Goal: Information Seeking & Learning: Get advice/opinions

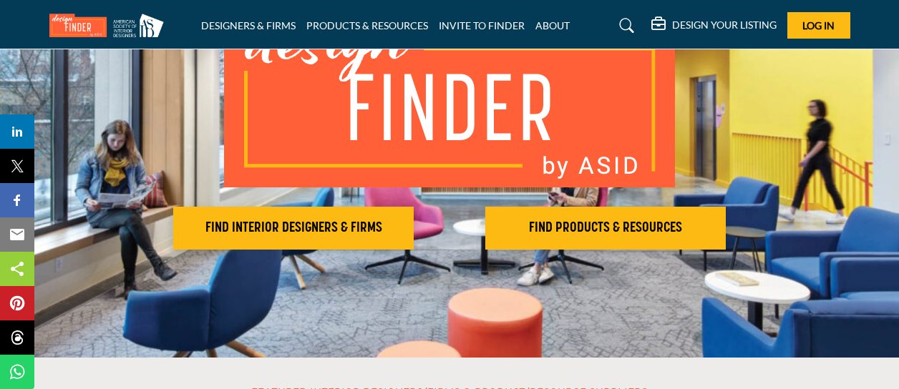
scroll to position [157, 0]
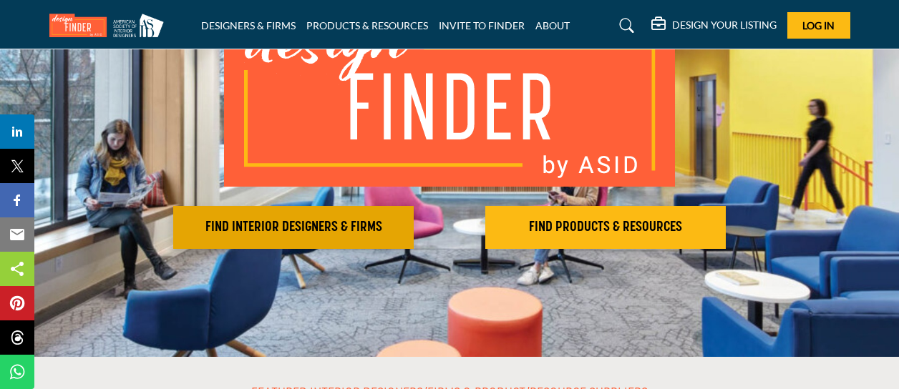
click at [230, 218] on button "FIND INTERIOR DESIGNERS & FIRMS" at bounding box center [293, 227] width 240 height 43
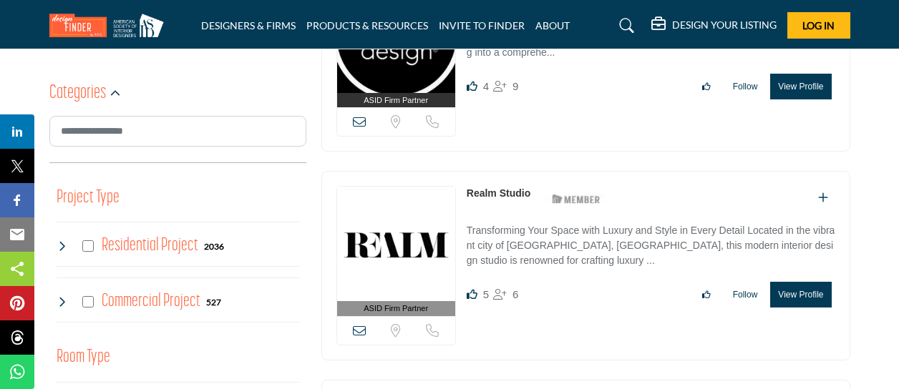
scroll to position [246, 0]
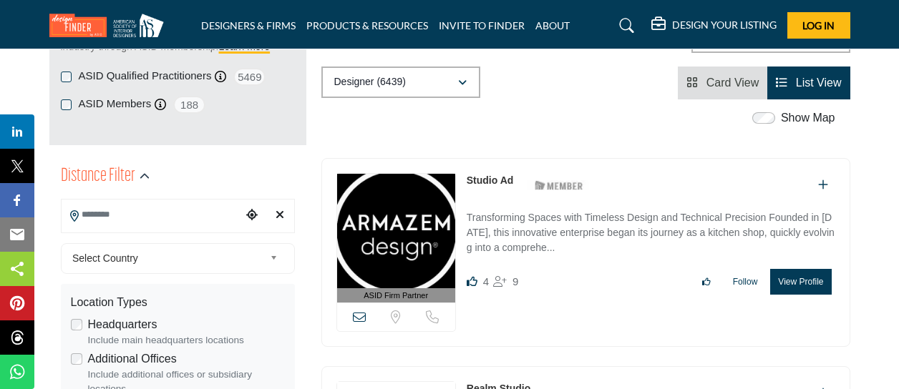
click at [135, 209] on input "Search Location" at bounding box center [152, 215] width 180 height 28
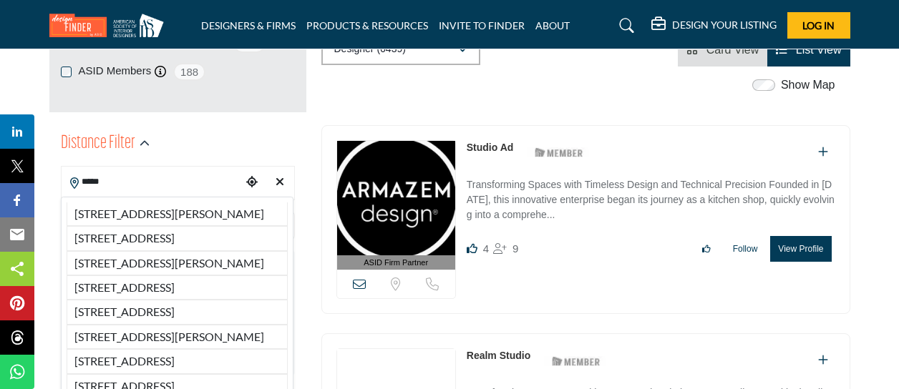
scroll to position [278, 0]
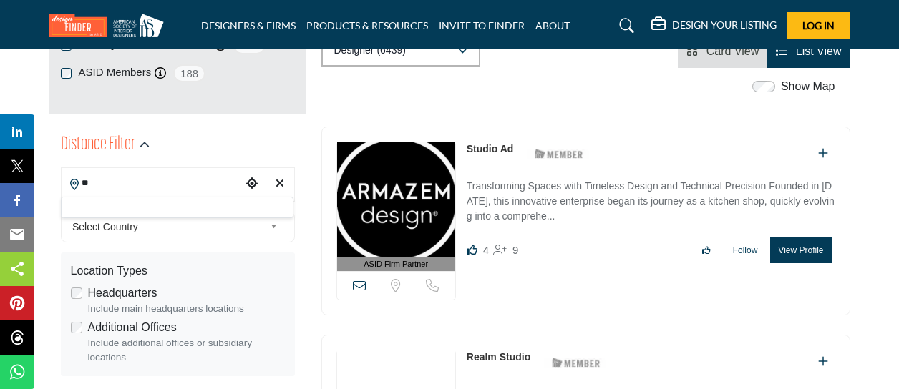
type input "*"
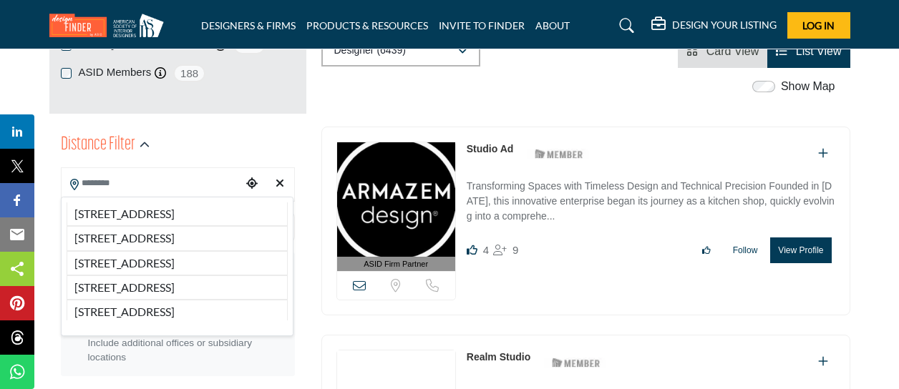
type input "***"
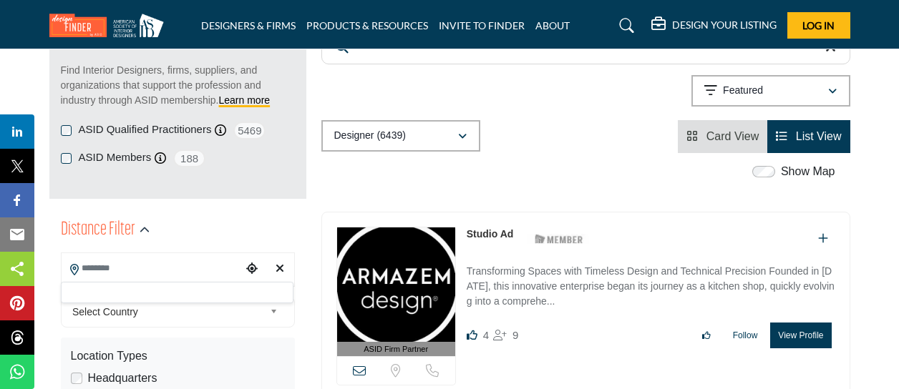
scroll to position [193, 0]
click at [252, 268] on icon "Choose your current location" at bounding box center [251, 267] width 11 height 11
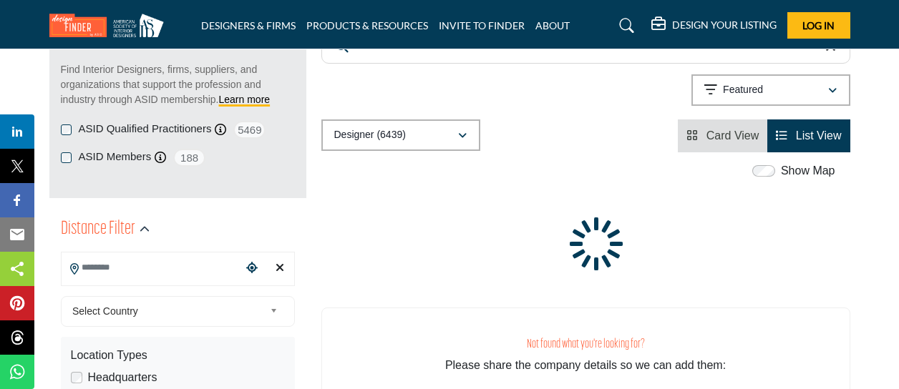
type input "**********"
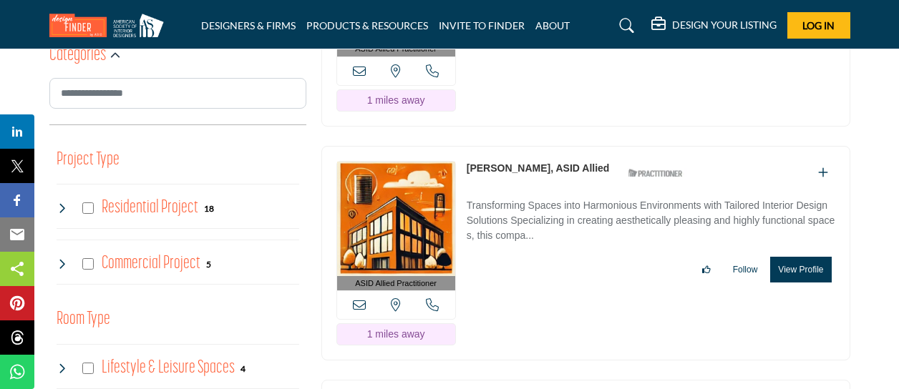
scroll to position [794, 0]
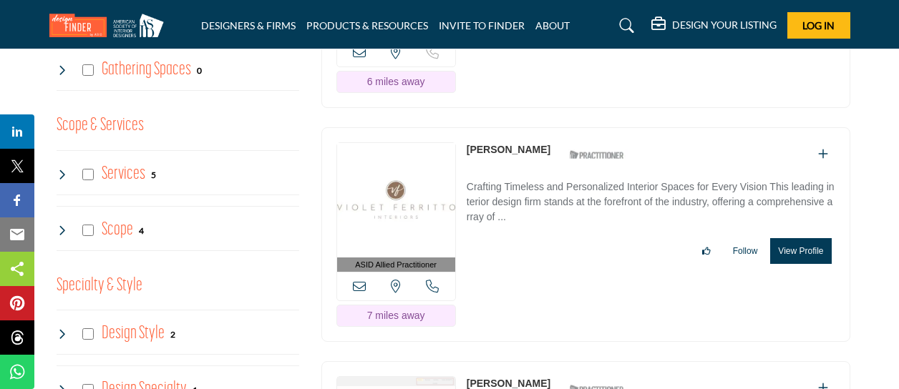
scroll to position [1566, 0]
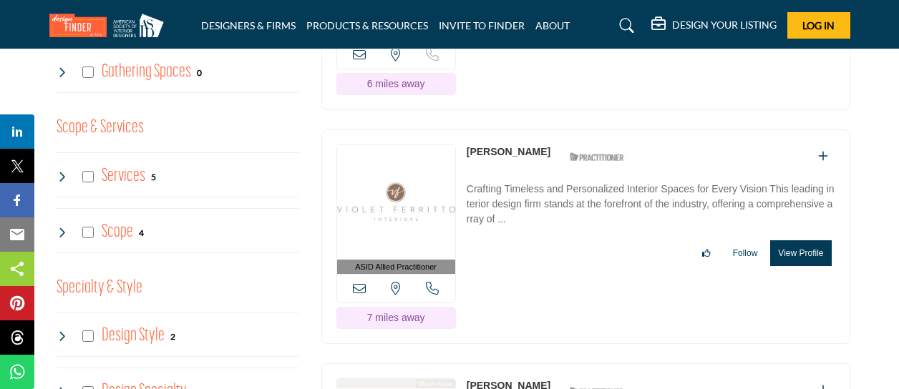
click at [63, 172] on icon at bounding box center [62, 176] width 11 height 11
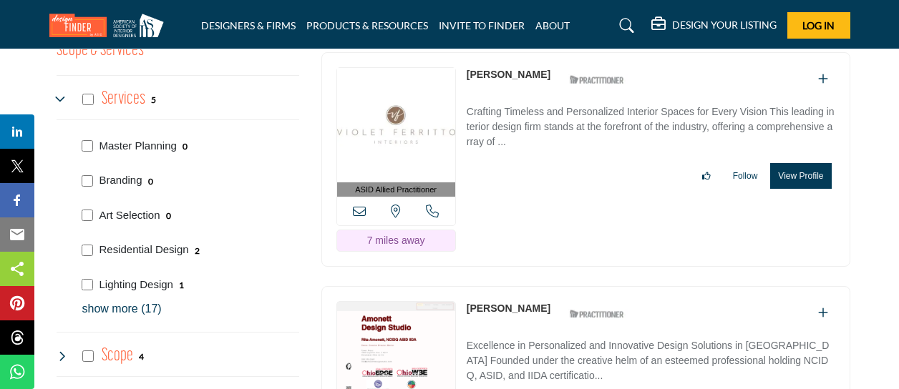
scroll to position [1644, 0]
click at [119, 301] on p "show more (17)" at bounding box center [190, 308] width 217 height 17
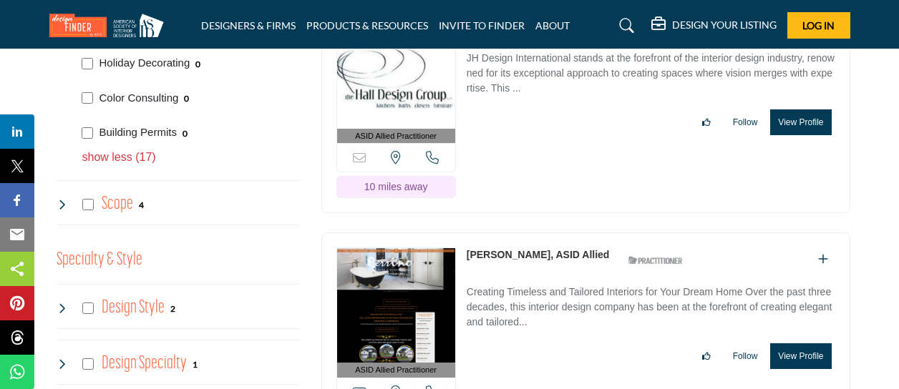
scroll to position [2386, 0]
click at [63, 202] on icon at bounding box center [62, 203] width 11 height 11
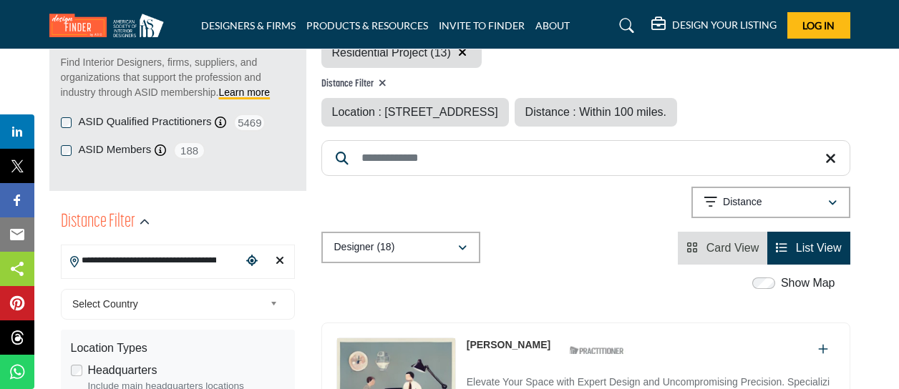
scroll to position [200, 0]
click at [627, 225] on div "Category Filter Outdoor Living Affordable Housing Multi-family Whole House Desi…" at bounding box center [585, 139] width 529 height 253
click at [691, 244] on icon "View Card" at bounding box center [691, 248] width 11 height 11
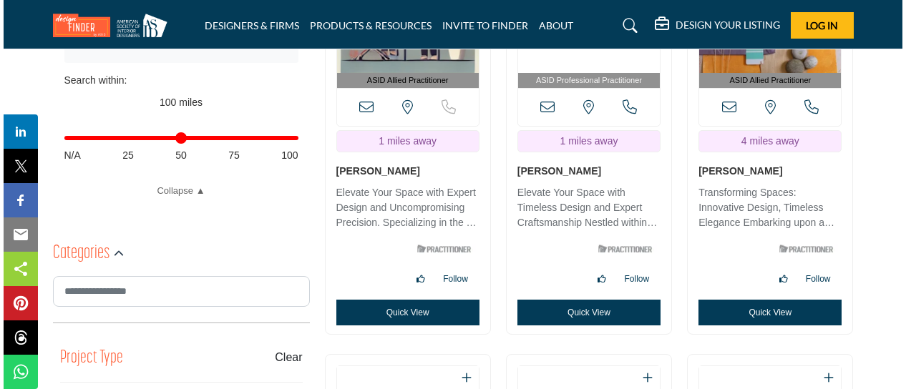
scroll to position [593, 0]
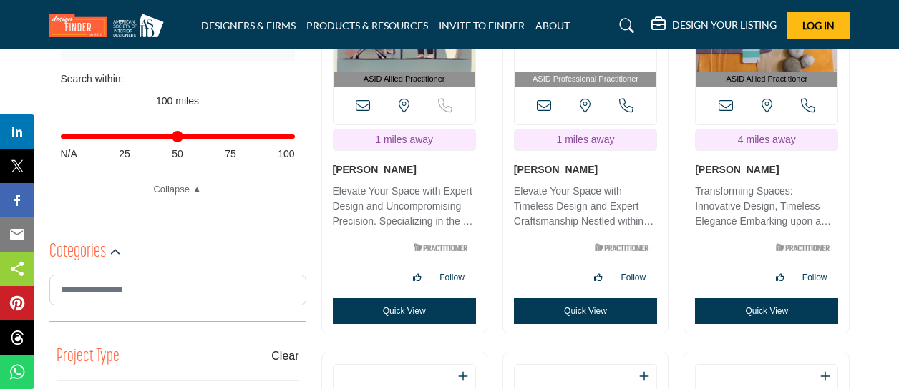
click at [560, 304] on button "Quick View" at bounding box center [585, 311] width 143 height 26
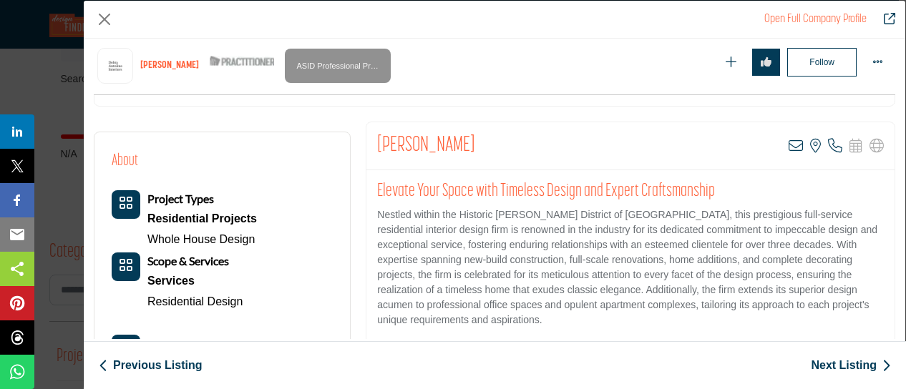
scroll to position [339, 0]
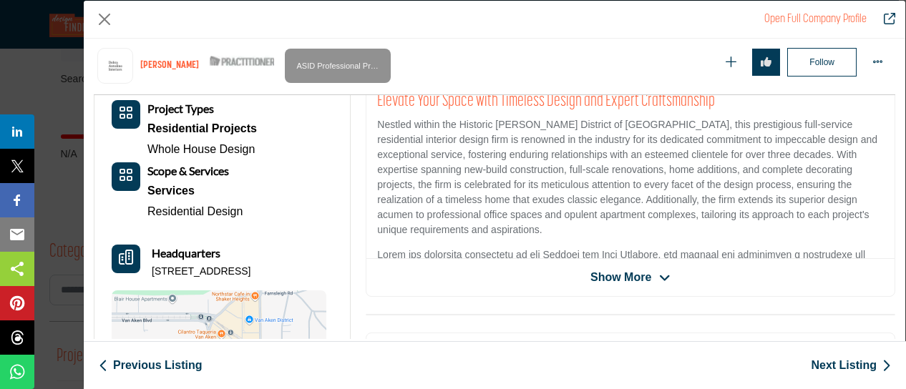
click at [610, 274] on span "Show More" at bounding box center [620, 277] width 61 height 17
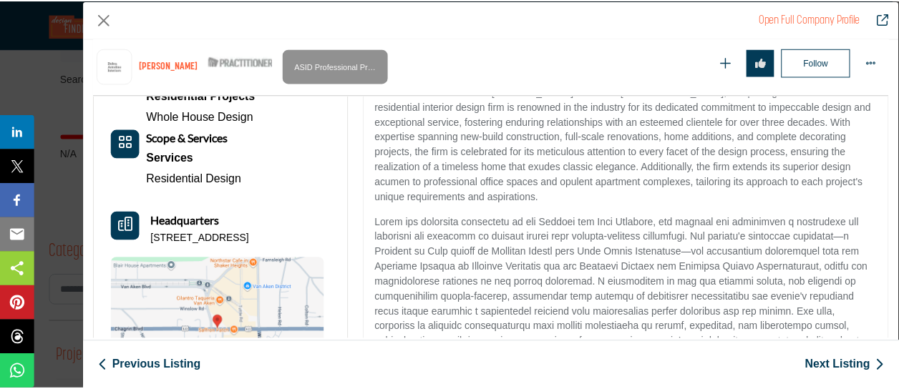
scroll to position [365, 0]
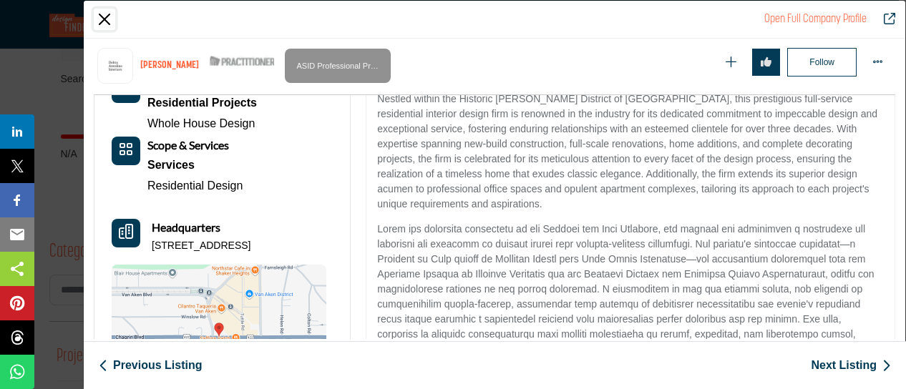
click at [109, 16] on button "Close" at bounding box center [104, 19] width 21 height 21
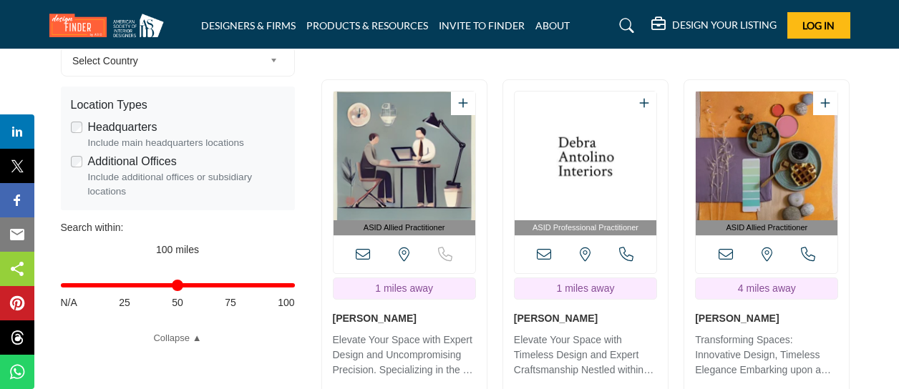
scroll to position [440, 0]
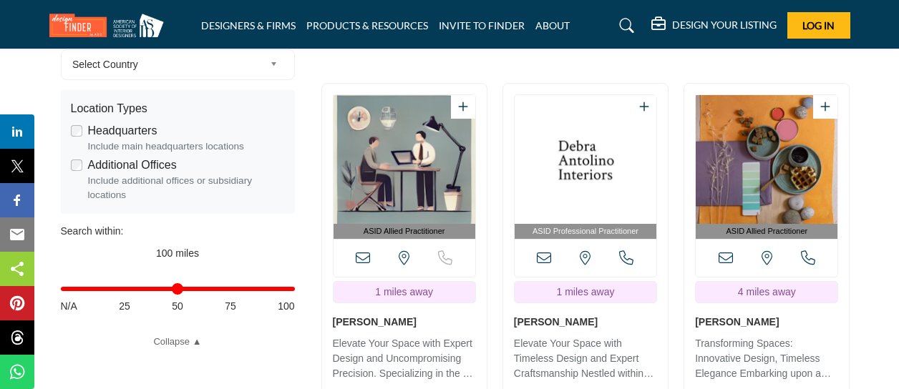
click at [327, 314] on div "ASID Allied Practitioner" at bounding box center [404, 284] width 165 height 401
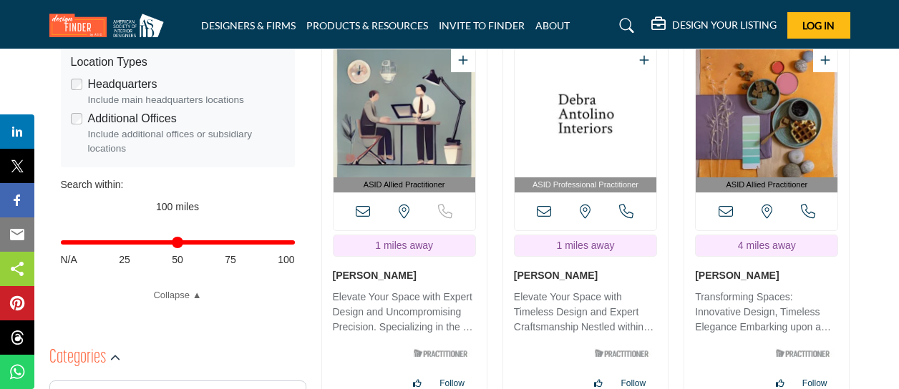
scroll to position [489, 0]
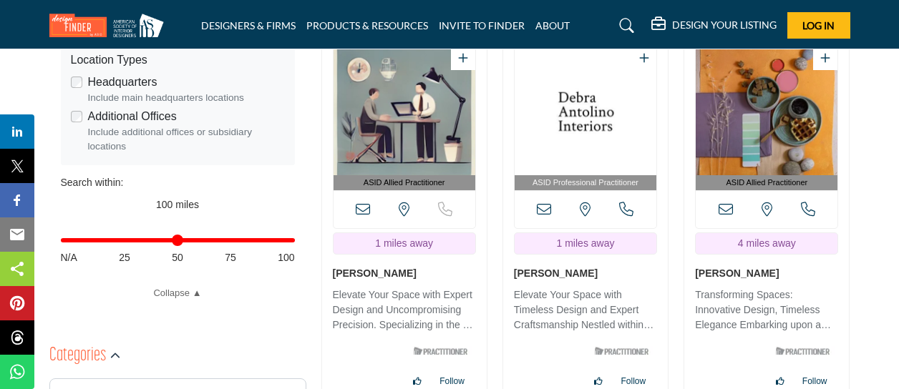
click at [741, 318] on p "Transforming Spaces: Innovative Design, Timeless Elegance Embarking upon a jour…" at bounding box center [766, 312] width 143 height 48
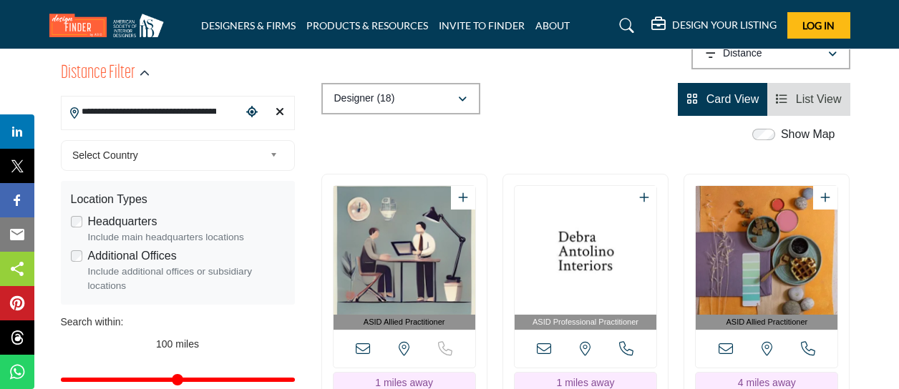
scroll to position [349, 0]
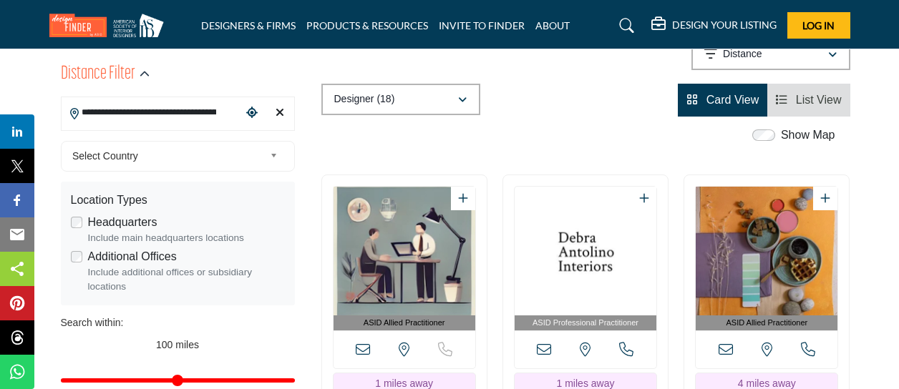
click at [780, 223] on img "Open Listing in new tab" at bounding box center [767, 251] width 142 height 129
click at [759, 235] on img "Open Listing in new tab" at bounding box center [767, 251] width 142 height 129
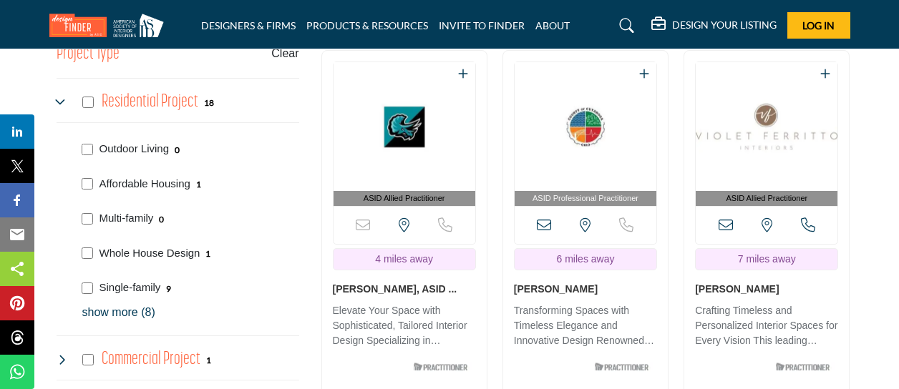
scroll to position [896, 0]
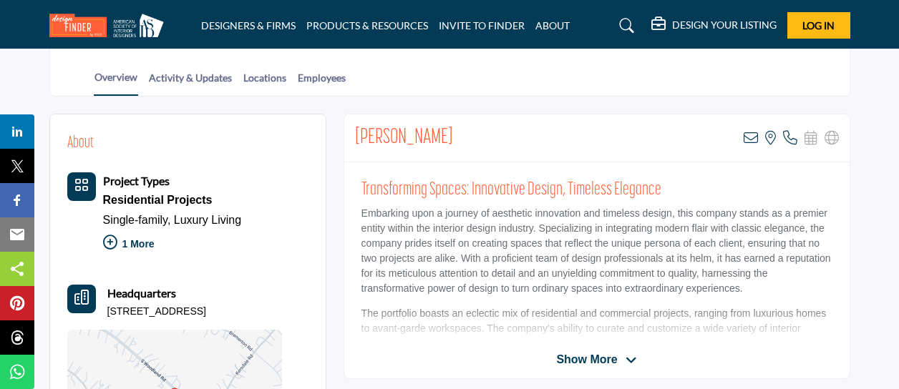
scroll to position [285, 0]
click at [583, 359] on span "Show More" at bounding box center [586, 360] width 61 height 17
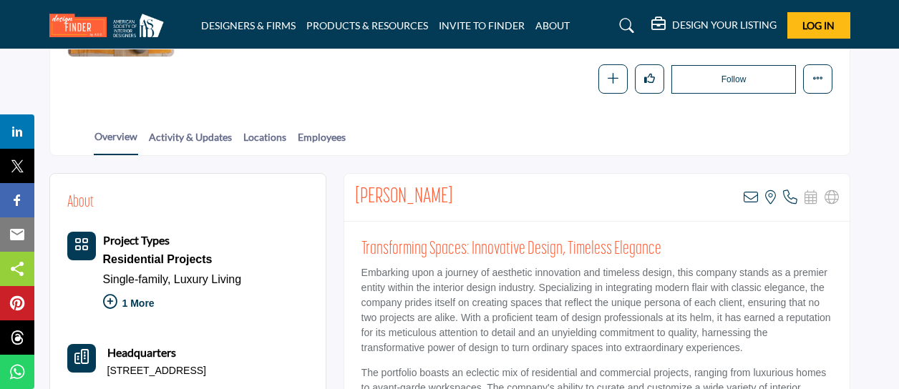
scroll to position [152, 0]
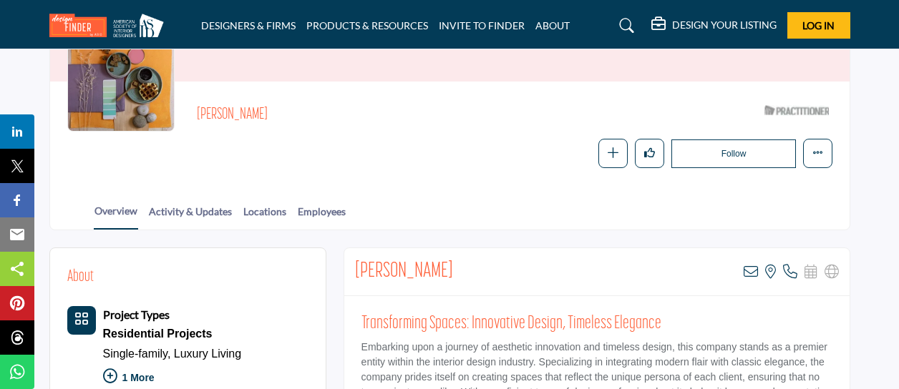
click at [180, 201] on div "Overview Activity & Updates Locations Employees" at bounding box center [468, 207] width 764 height 44
click at [180, 216] on link "Activity & Updates" at bounding box center [190, 216] width 84 height 25
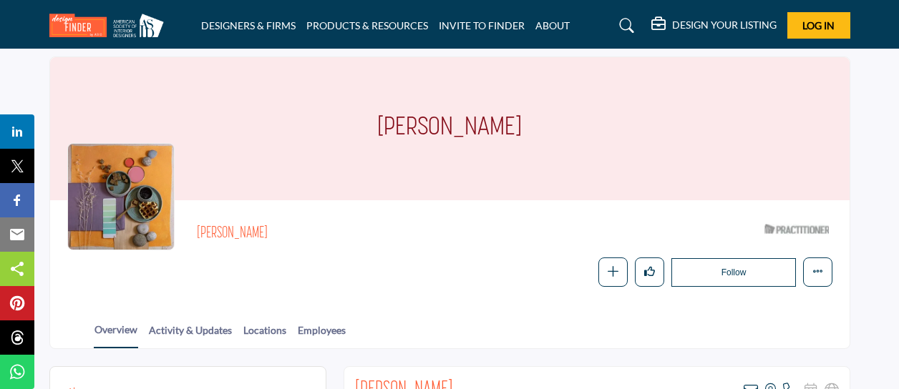
scroll to position [33, 0]
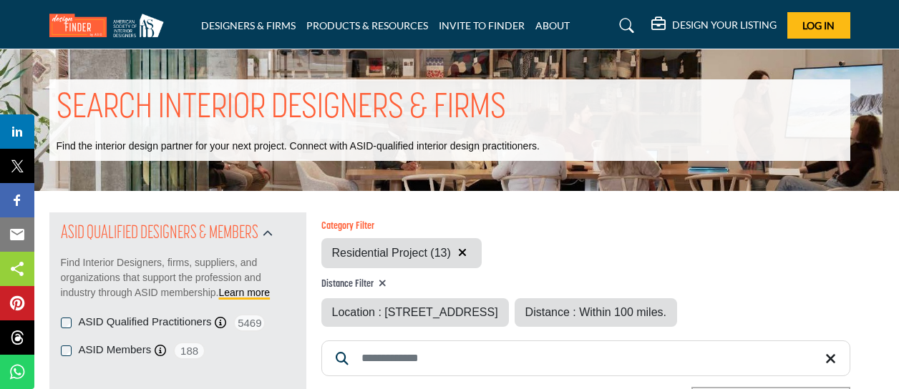
type input "**********"
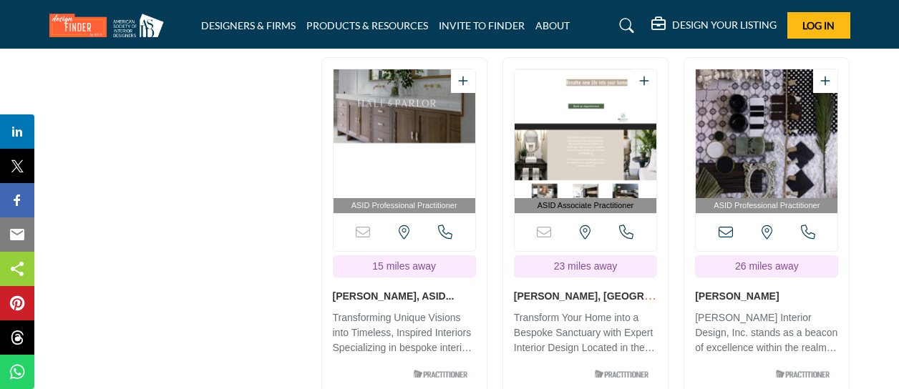
scroll to position [2150, 0]
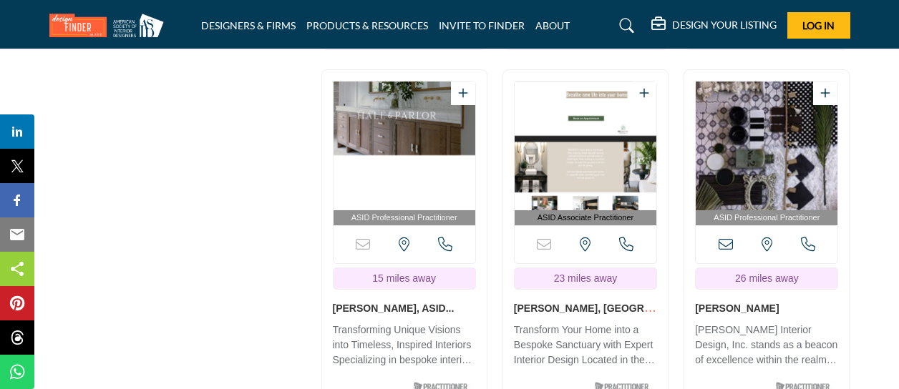
click at [368, 307] on link "Mary Hovancsek, ASID..." at bounding box center [394, 308] width 122 height 11
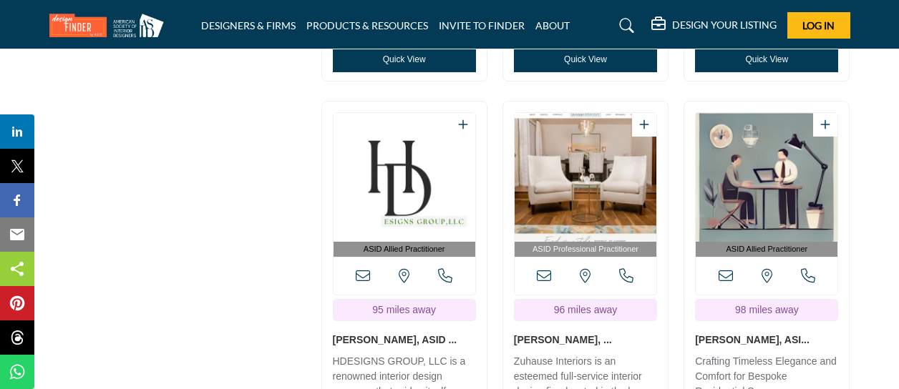
scroll to position [2557, 0]
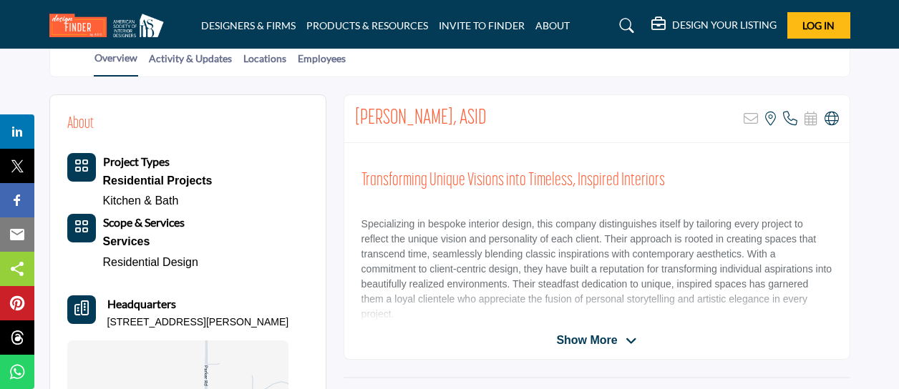
click at [583, 351] on div "[PERSON_NAME], ASID Sorry, but this listing is on a subscription plan which doe…" at bounding box center [597, 227] width 507 height 266
click at [582, 336] on span "Show More" at bounding box center [586, 340] width 61 height 17
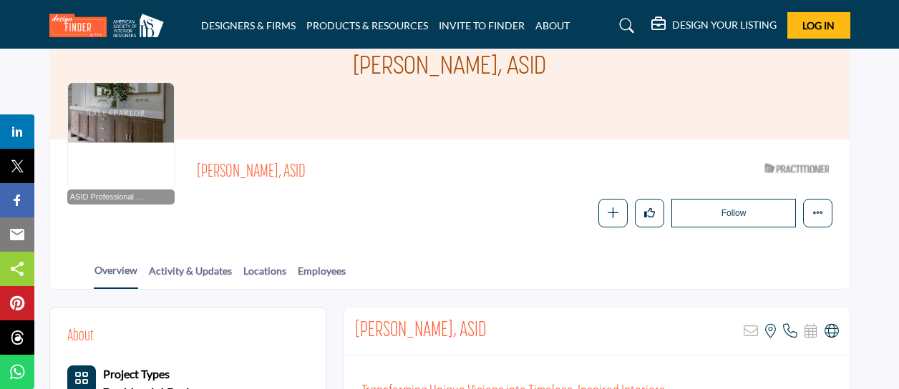
scroll to position [59, 0]
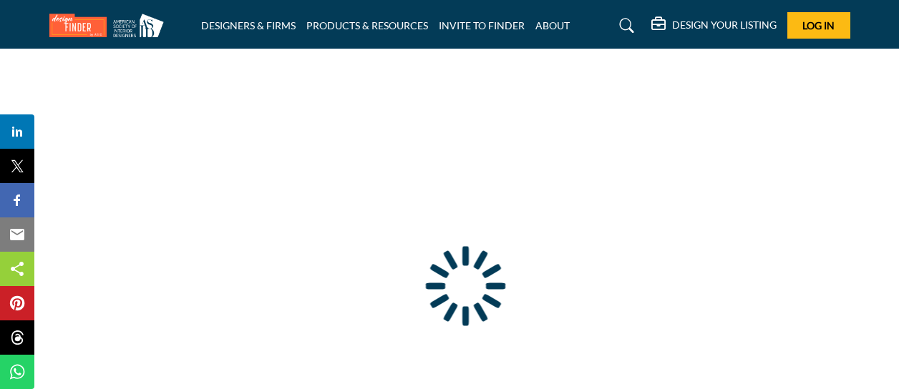
scroll to position [186, 0]
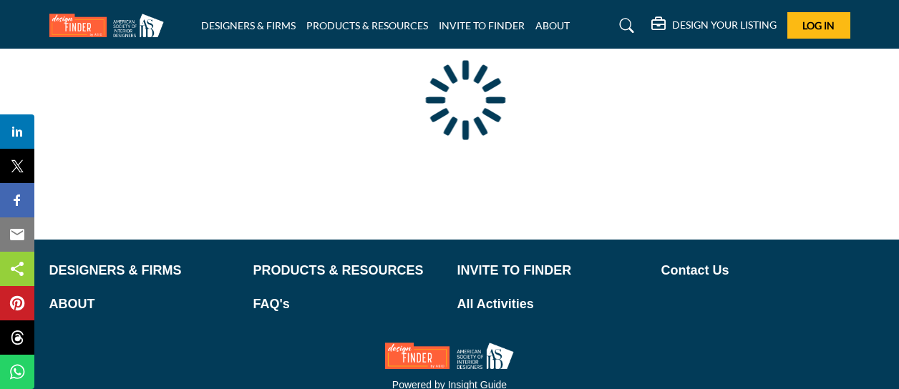
type input "**********"
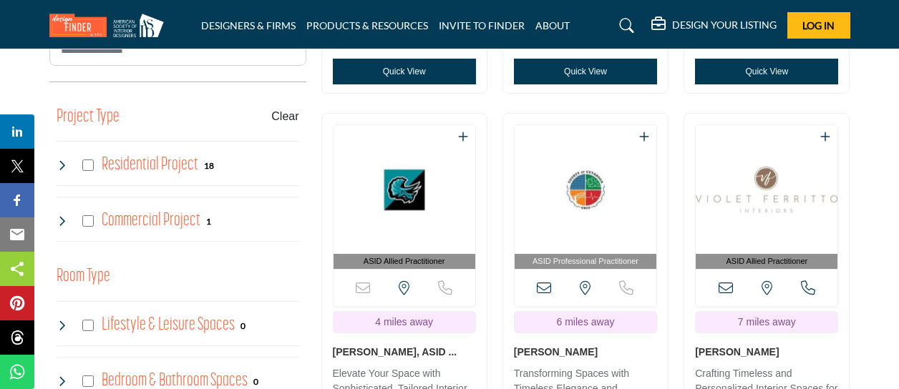
scroll to position [832, 0]
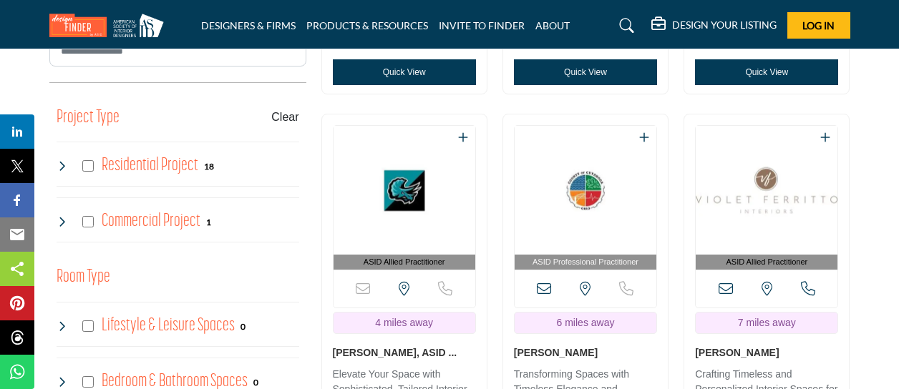
click at [753, 192] on img "Open Listing in new tab" at bounding box center [767, 190] width 142 height 129
